Goal: Task Accomplishment & Management: Use online tool/utility

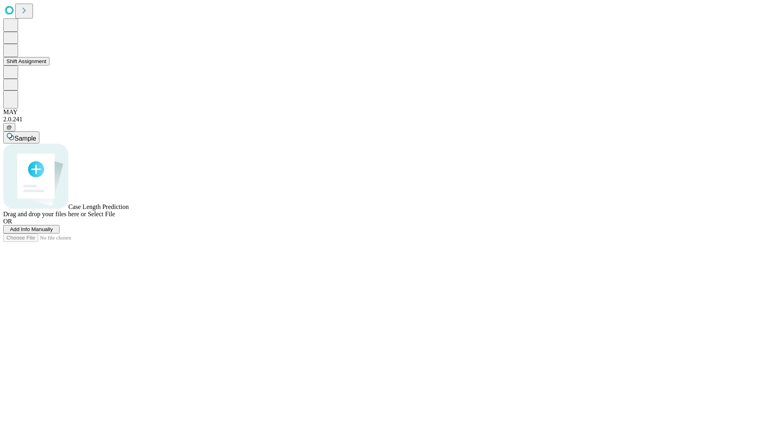
click at [49, 66] on button "Shift Assignment" at bounding box center [26, 61] width 46 height 8
